Goal: Transaction & Acquisition: Download file/media

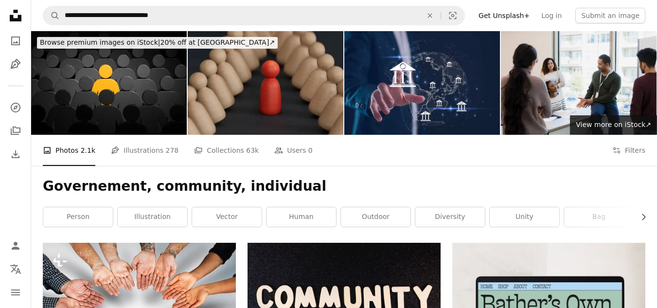
scroll to position [5734, 0]
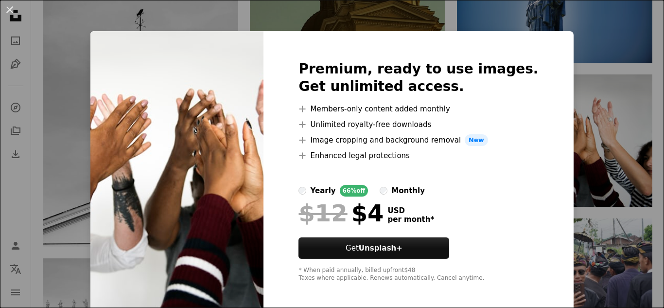
click at [589, 108] on div "An X shape Premium, ready to use images. Get unlimited access. A plus sign Memb…" at bounding box center [332, 154] width 664 height 308
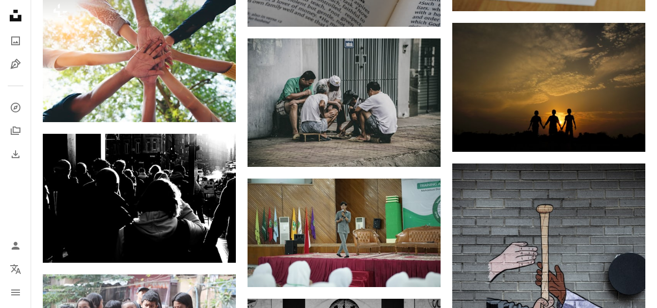
scroll to position [7126, 0]
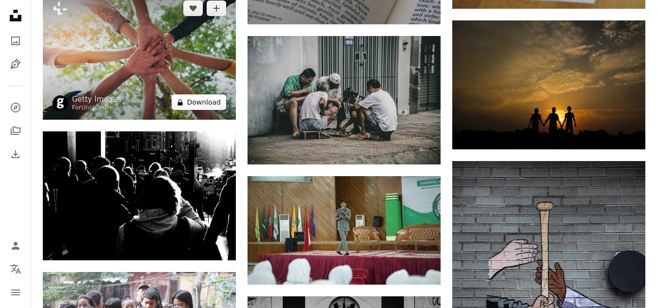
click at [216, 106] on button "A lock Download" at bounding box center [199, 102] width 54 height 16
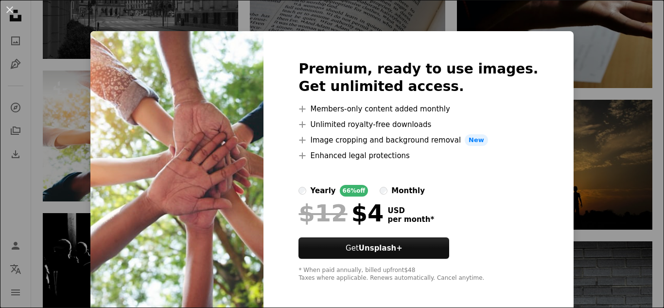
click at [562, 176] on div "An X shape Premium, ready to use images. Get unlimited access. A plus sign Memb…" at bounding box center [332, 154] width 664 height 308
